Goal: Find specific page/section: Find specific page/section

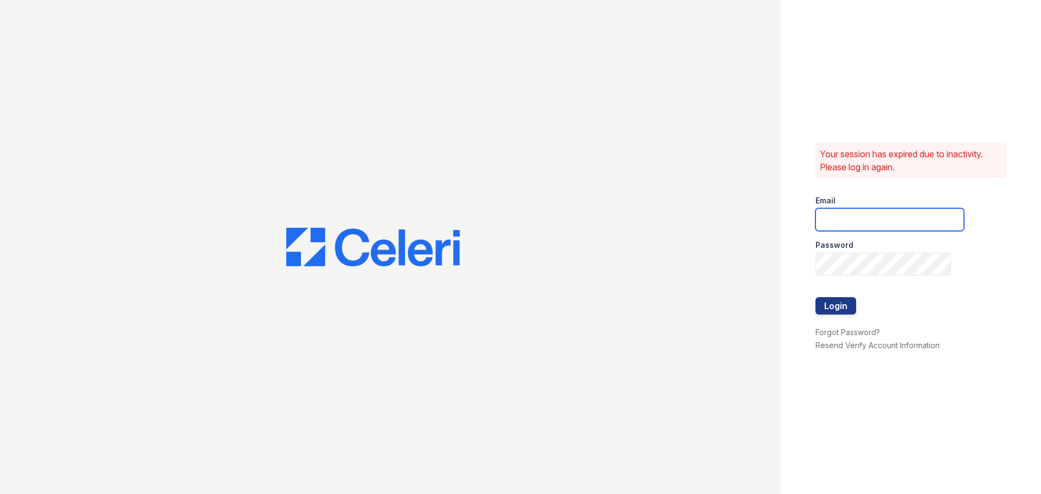
click at [854, 215] on input "email" at bounding box center [889, 219] width 149 height 23
type input "apeirce@trinity-pm.com"
click at [837, 306] on button "Login" at bounding box center [835, 305] width 41 height 17
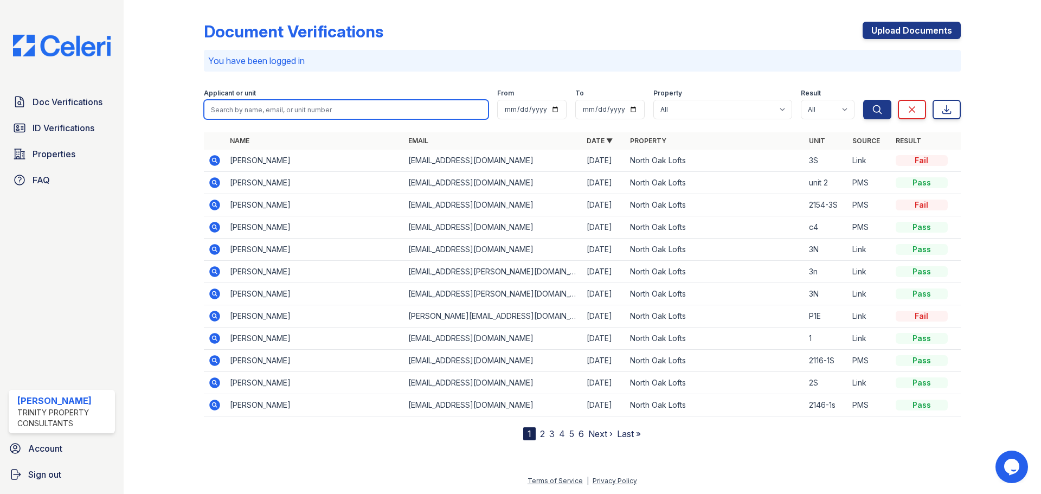
click at [261, 102] on input "search" at bounding box center [346, 110] width 285 height 20
type input "[PERSON_NAME]"
click at [863, 100] on button "Search" at bounding box center [877, 110] width 28 height 20
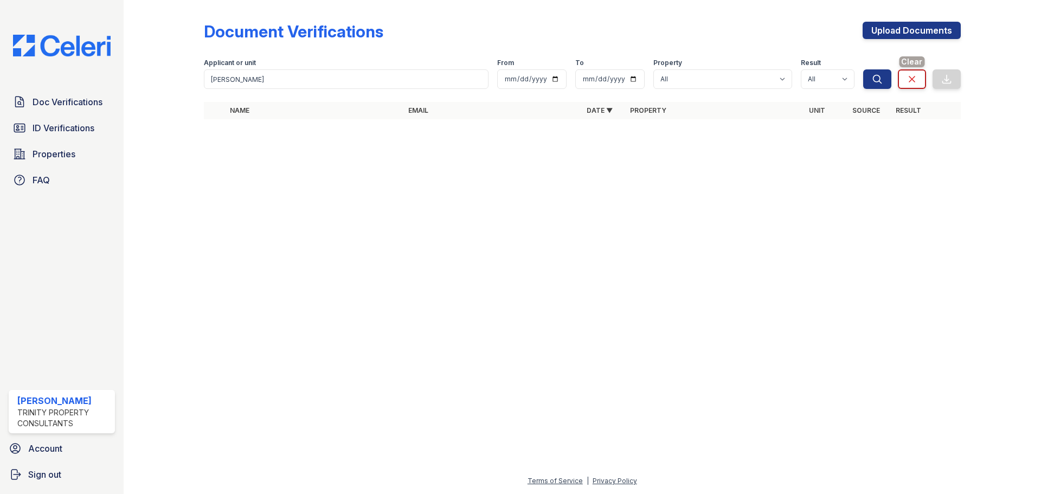
click at [917, 81] on link "Clear" at bounding box center [912, 79] width 28 height 20
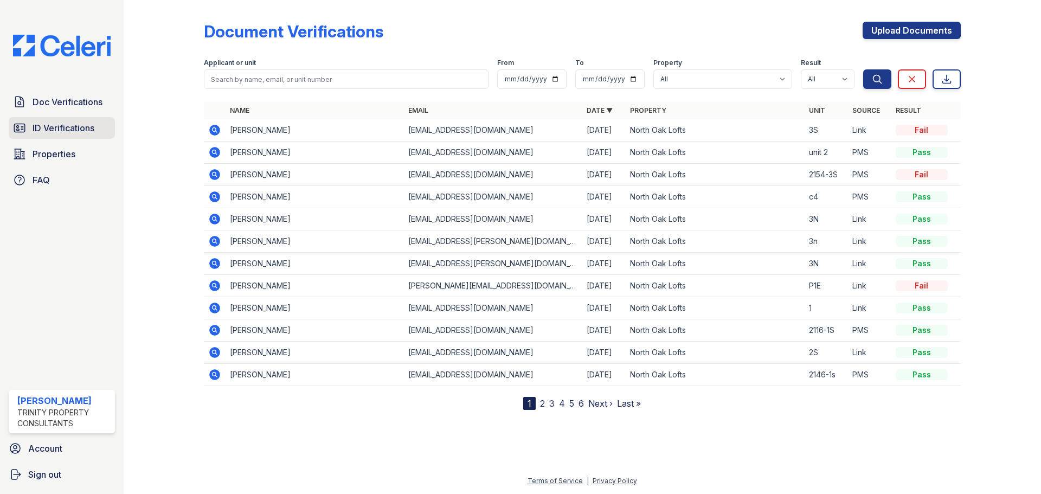
click at [63, 126] on span "ID Verifications" at bounding box center [64, 127] width 62 height 13
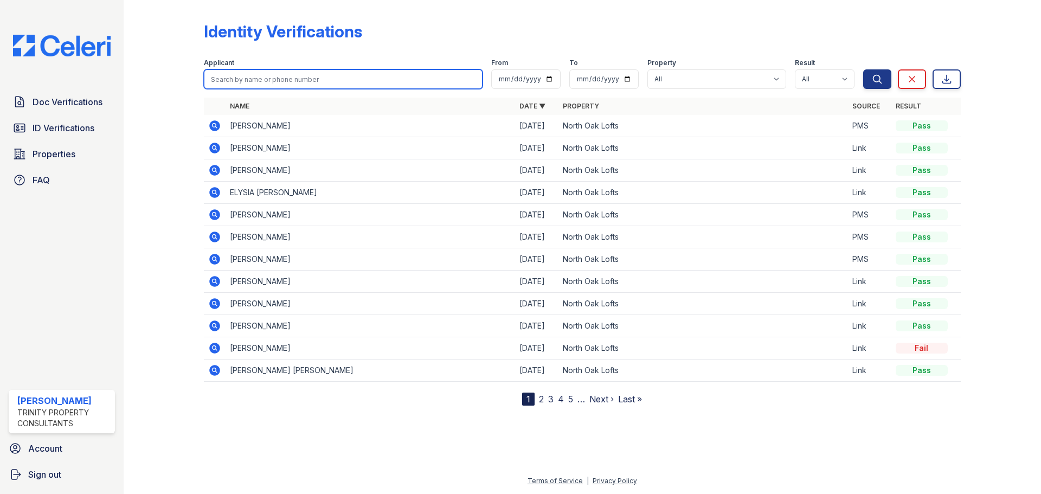
click at [247, 81] on input "search" at bounding box center [343, 79] width 279 height 20
type input "[PERSON_NAME]"
click at [863, 69] on button "Search" at bounding box center [877, 79] width 28 height 20
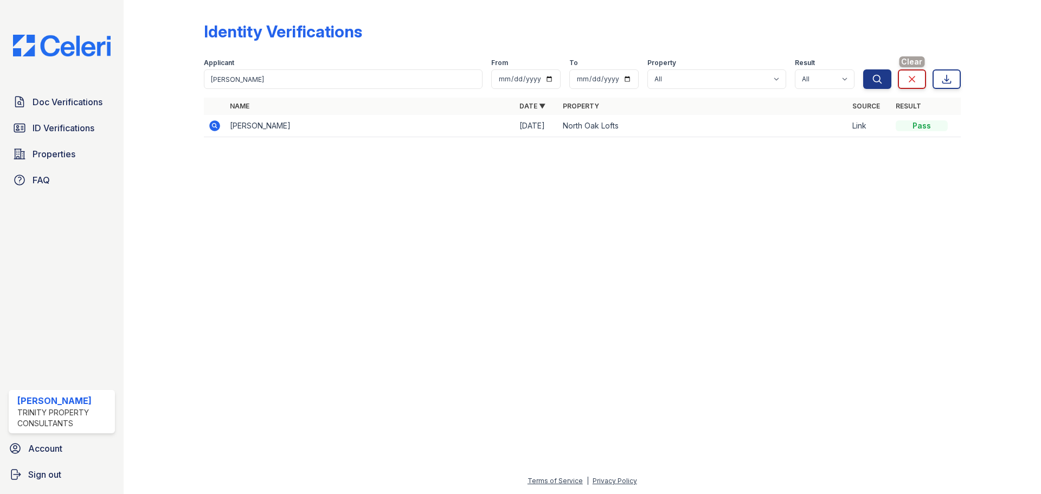
click at [908, 80] on icon at bounding box center [911, 79] width 11 height 11
